Goal: Task Accomplishment & Management: Manage account settings

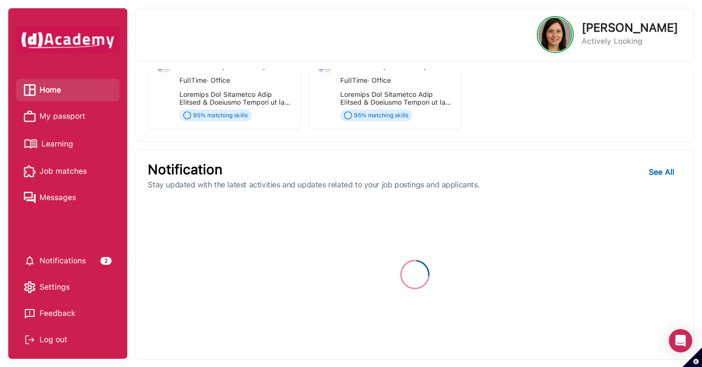
scroll to position [269, 0]
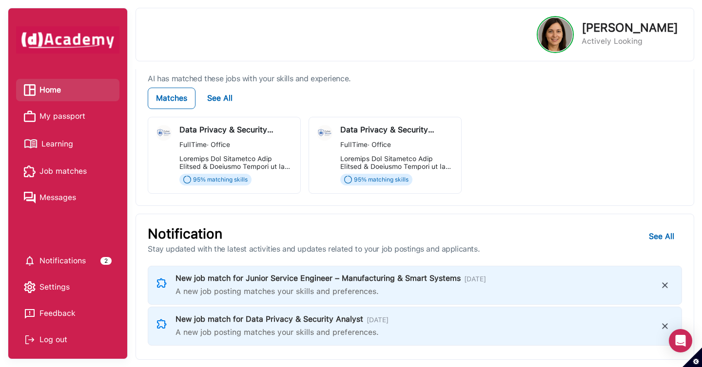
click at [379, 144] on span "Office" at bounding box center [379, 145] width 21 height 8
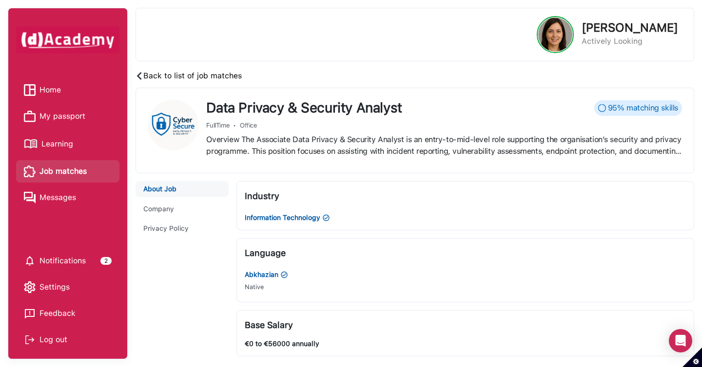
click at [45, 90] on span "Home" at bounding box center [49, 90] width 21 height 15
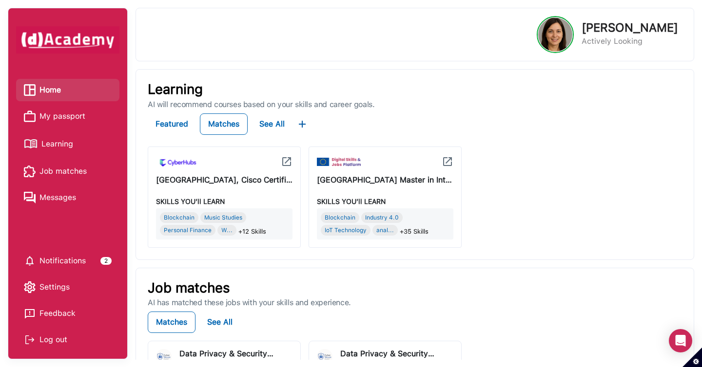
click at [79, 173] on span "Job matches" at bounding box center [62, 171] width 47 height 15
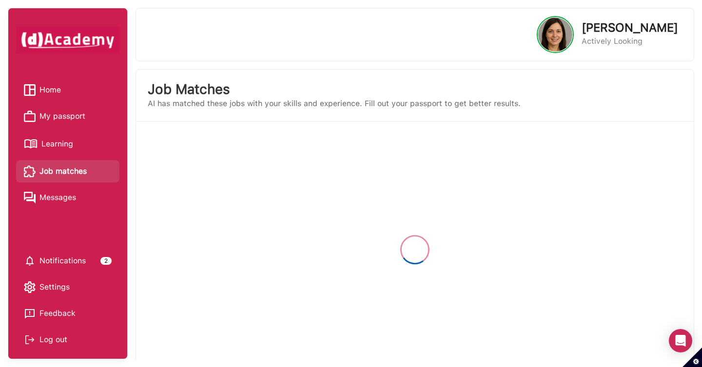
click at [65, 141] on span "Learning" at bounding box center [57, 144] width 32 height 15
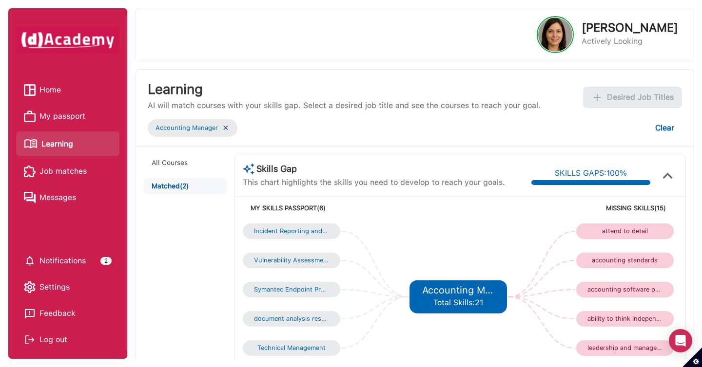
click at [226, 126] on img at bounding box center [226, 128] width 8 height 8
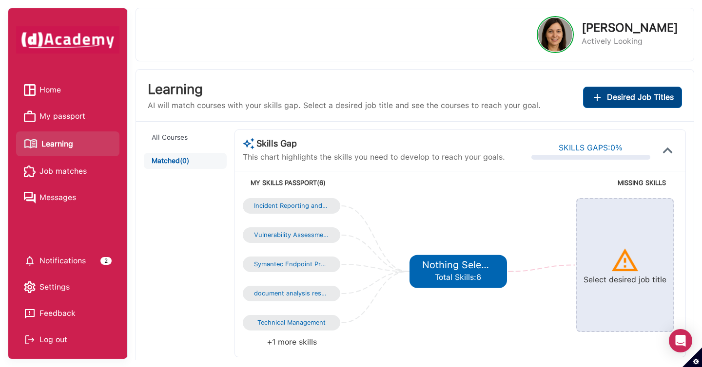
click at [639, 101] on span "Desired Job Titles" at bounding box center [640, 98] width 67 height 14
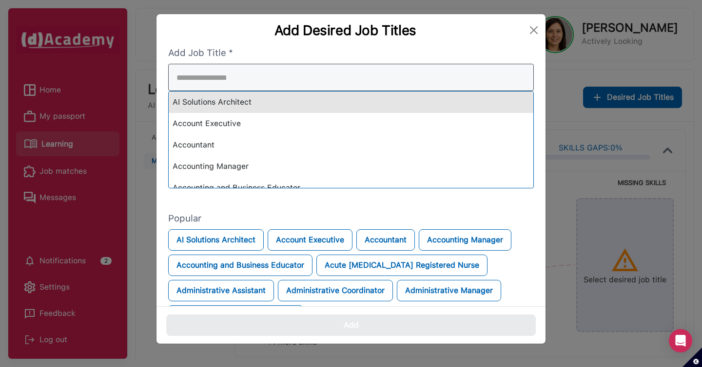
click at [356, 104] on div "AI Solutions Architect Account Executive Accountant Accounting Manager Accounti…" at bounding box center [351, 126] width 366 height 125
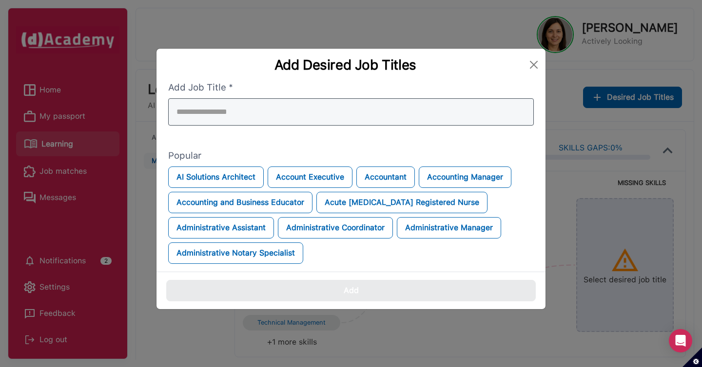
click at [356, 104] on input "search" at bounding box center [351, 111] width 366 height 27
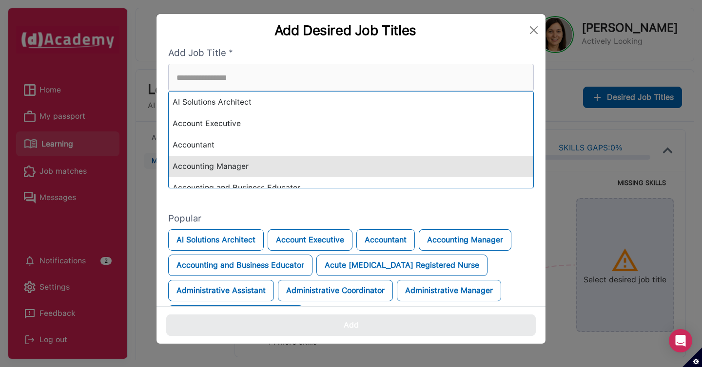
click at [342, 163] on div "Accounting Manager" at bounding box center [351, 166] width 365 height 21
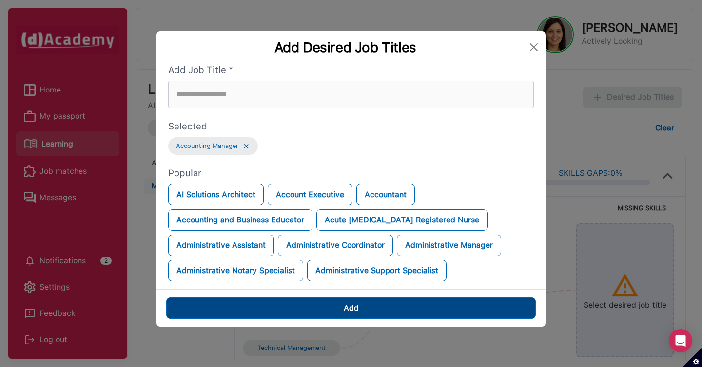
click at [340, 307] on button "Add" at bounding box center [350, 308] width 369 height 21
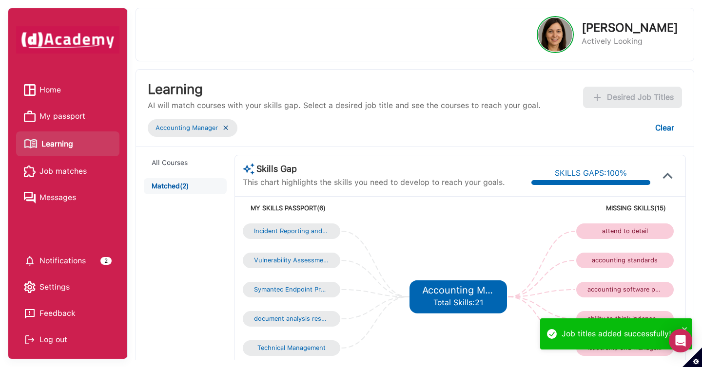
click at [61, 337] on div "Log out" at bounding box center [68, 340] width 88 height 15
